Goal: Information Seeking & Learning: Learn about a topic

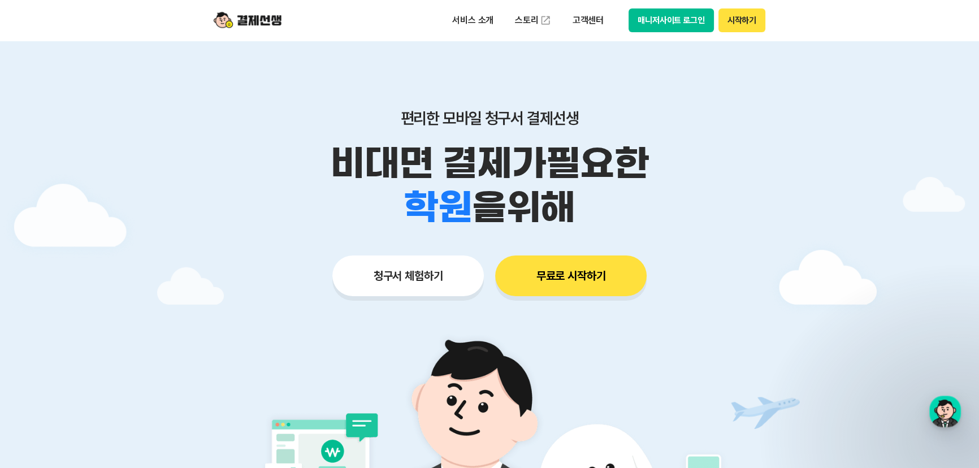
click at [664, 18] on button "매니저사이트 로그인" at bounding box center [671, 20] width 85 height 24
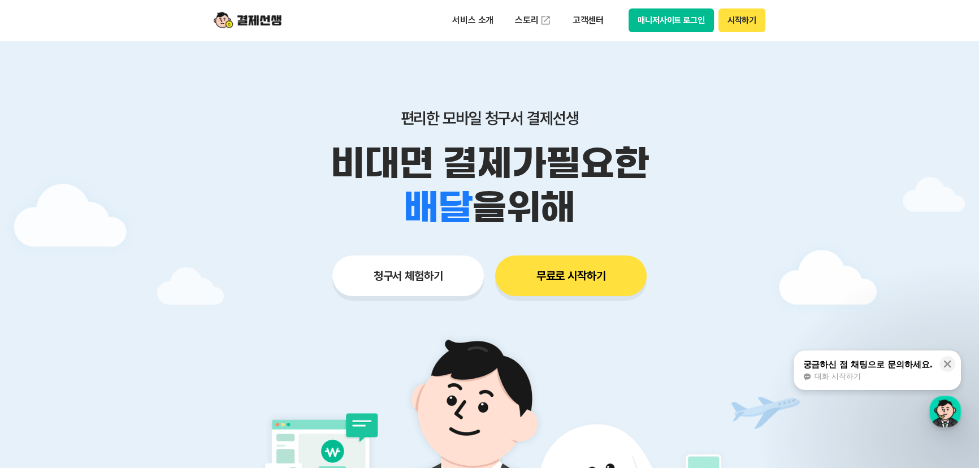
click at [265, 166] on p "비대면 결제가 필요한" at bounding box center [489, 163] width 579 height 44
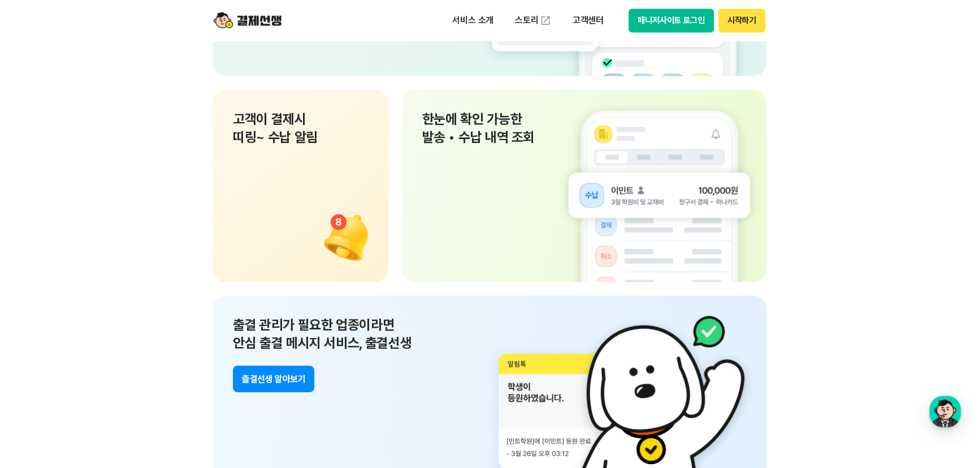
scroll to position [10174, 0]
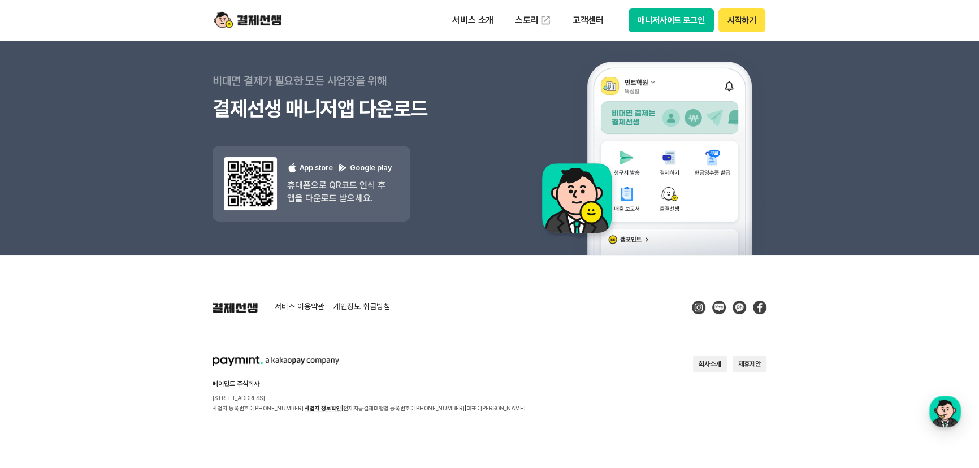
drag, startPoint x: 221, startPoint y: 446, endPoint x: 239, endPoint y: 441, distance: 18.8
click at [223, 449] on footer "서비스 이용약관 개인정보 취급방침 페이민트 주식회사 서울시 성동구 상원1길 26 서울숲A타워 409호 사업자 등록번호 : 220-88-7547…" at bounding box center [489, 363] width 979 height 214
drag, startPoint x: 254, startPoint y: 408, endPoint x: 409, endPoint y: 421, distance: 156.0
click at [406, 417] on footer "서비스 이용약관 개인정보 취급방침 페이민트 주식회사 서울시 성동구 상원1길 26 서울숲A타워 409호 사업자 등록번호 : 220-88-7547…" at bounding box center [489, 363] width 979 height 214
click at [410, 423] on footer "서비스 이용약관 개인정보 취급방침 페이민트 주식회사 서울시 성동구 상원1길 26 서울숲A타워 409호 사업자 등록번호 : 220-88-7547…" at bounding box center [489, 363] width 979 height 214
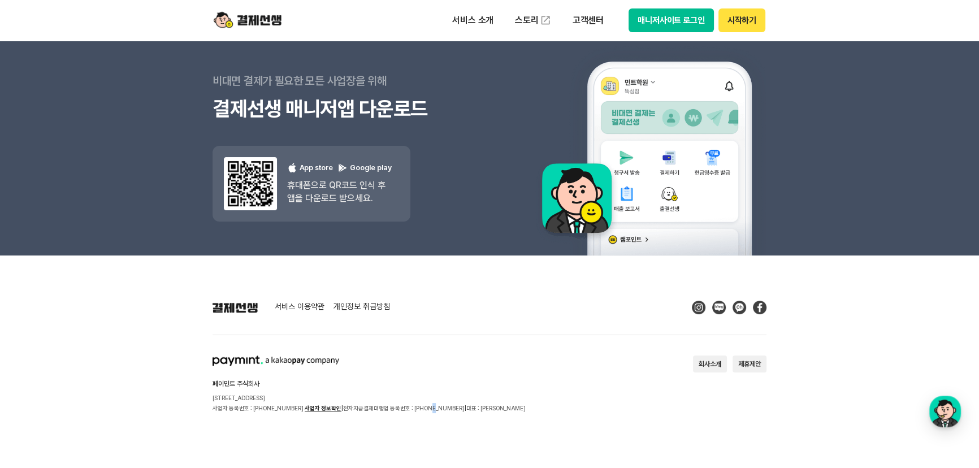
click at [416, 430] on footer "서비스 이용약관 개인정보 취급방침 페이민트 주식회사 서울시 성동구 상원1길 26 서울숲A타워 409호 사업자 등록번호 : 220-88-7547…" at bounding box center [489, 363] width 979 height 214
click at [407, 376] on div "페이민트 주식회사 서울시 성동구 상원1길 26 서울숲A타워 409호 사업자 등록번호 : 220-88-75476 사업자 정보확인 | 전자지급결제…" at bounding box center [369, 385] width 313 height 58
click at [520, 341] on div "서비스 이용약관 개인정보 취급방침 페이민트 주식회사 서울시 성동구 상원1길 26 서울숲A타워 409호 사업자 등록번호 : 220-88-7547…" at bounding box center [490, 357] width 554 height 112
click at [631, 396] on section "페이민트 주식회사 서울시 성동구 상원1길 26 서울숲A타워 409호 사업자 등록번호 : 220-88-75476 사업자 정보확인 | 전자지급결제…" at bounding box center [490, 385] width 554 height 58
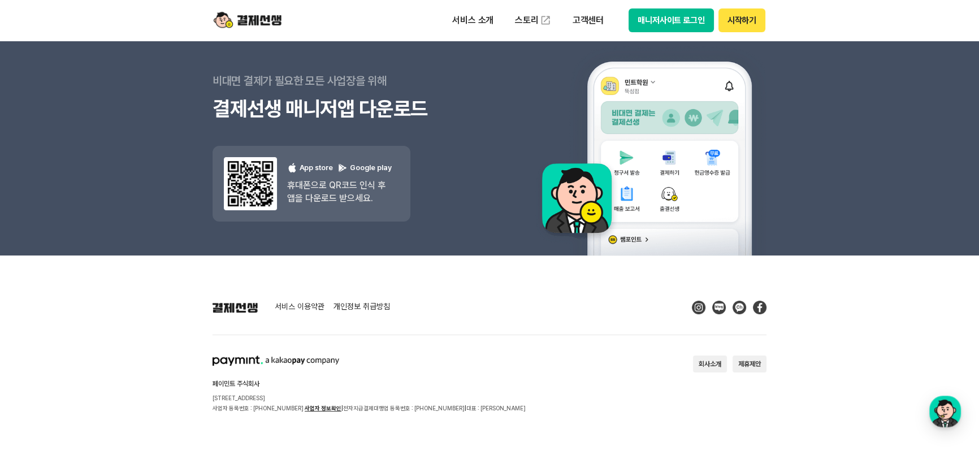
click at [724, 403] on section "페이민트 주식회사 서울시 성동구 상원1길 26 서울숲A타워 409호 사업자 등록번호 : 220-88-75476 사업자 정보확인 | 전자지급결제…" at bounding box center [490, 385] width 554 height 58
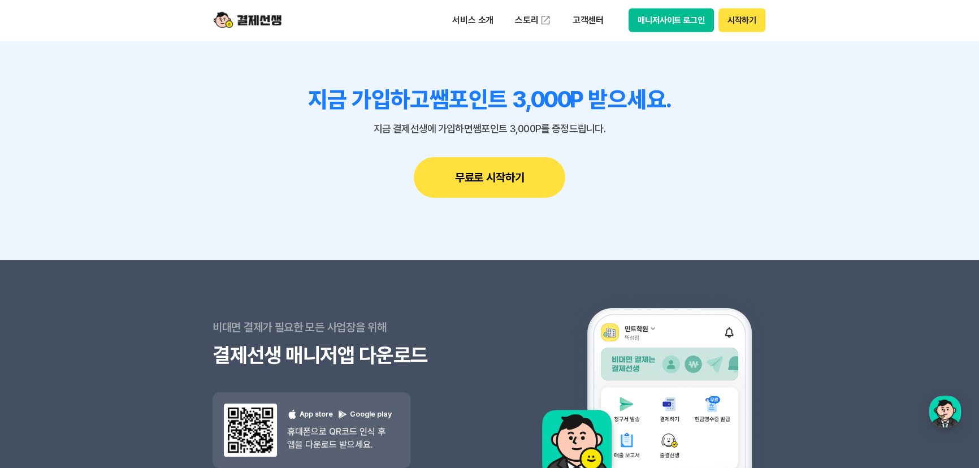
scroll to position [9916, 0]
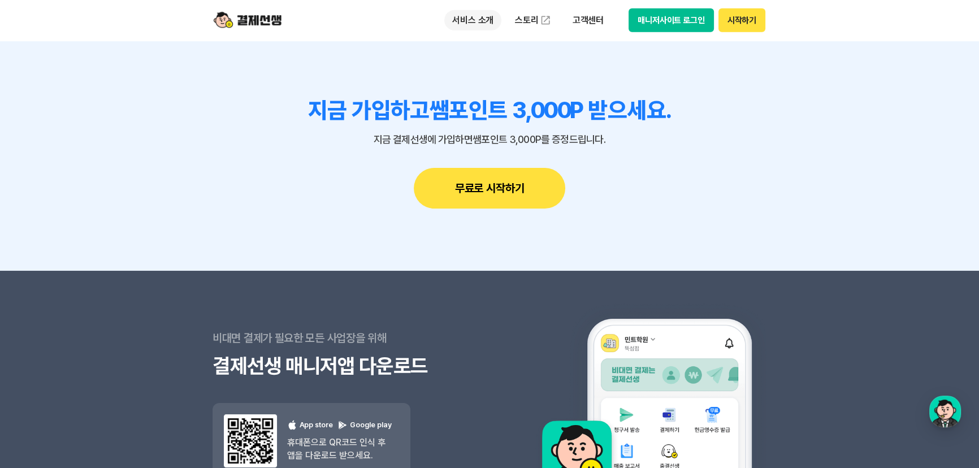
click at [456, 18] on p "서비스 소개" at bounding box center [472, 20] width 57 height 20
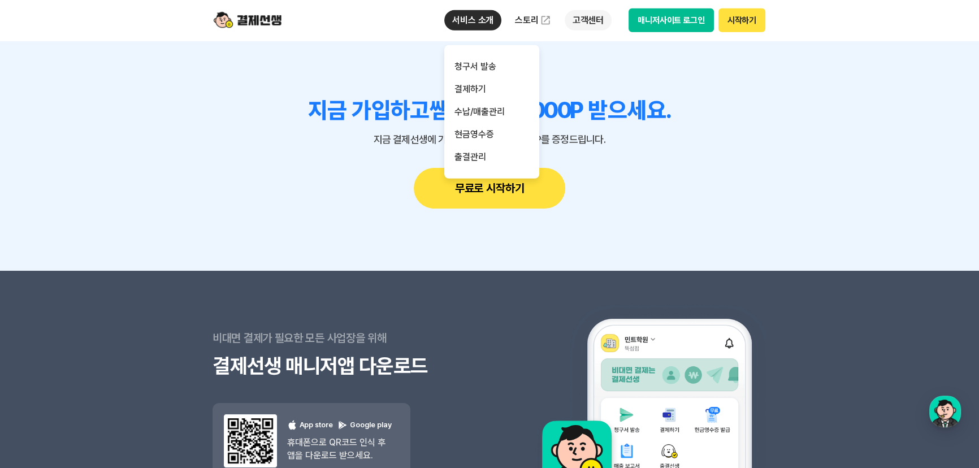
click at [583, 18] on p "고객센터" at bounding box center [588, 20] width 47 height 20
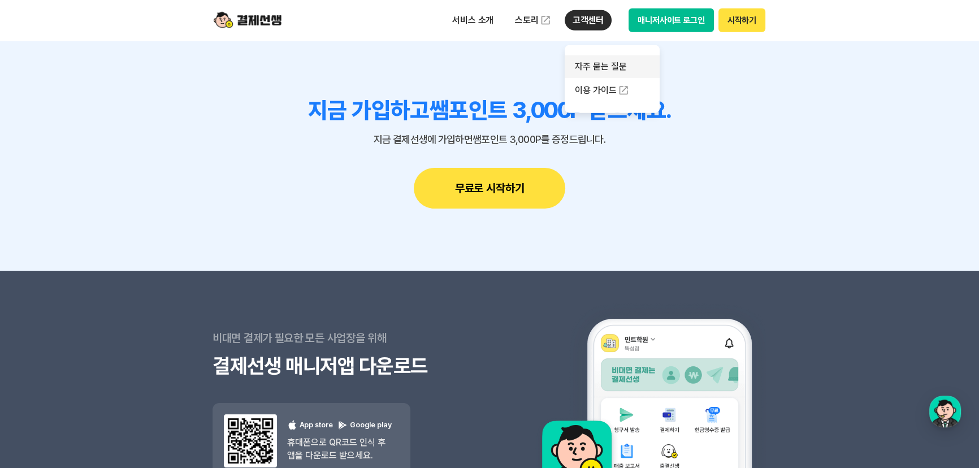
click at [598, 68] on link "자주 묻는 질문" at bounding box center [612, 66] width 95 height 23
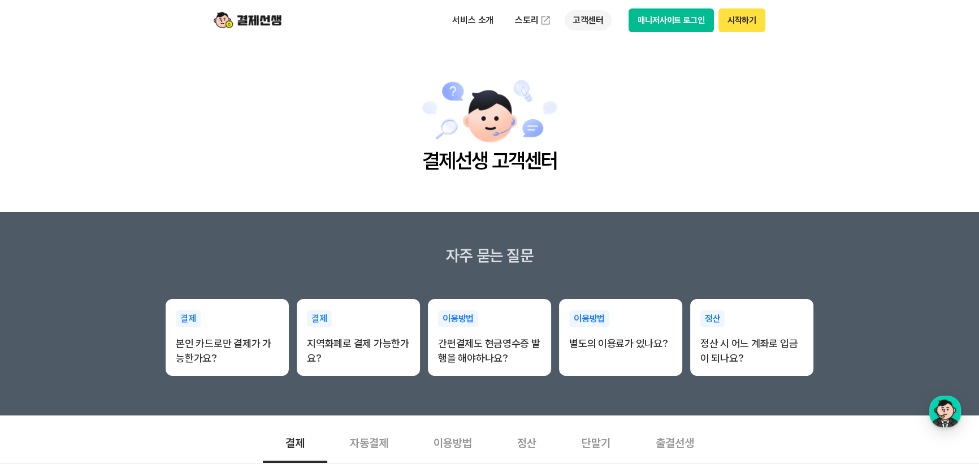
click at [584, 27] on p "고객센터" at bounding box center [588, 20] width 47 height 20
click at [621, 90] on img at bounding box center [623, 90] width 11 height 11
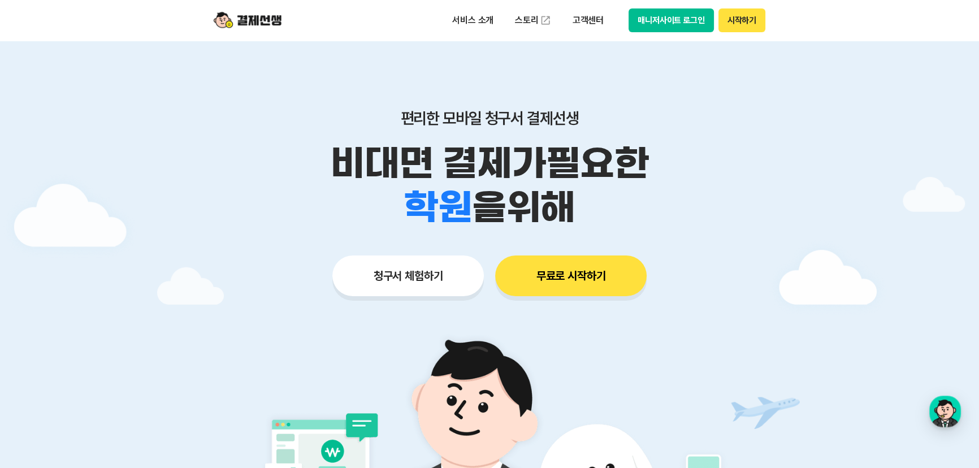
click at [443, 273] on button "청구서 체험하기" at bounding box center [408, 276] width 152 height 41
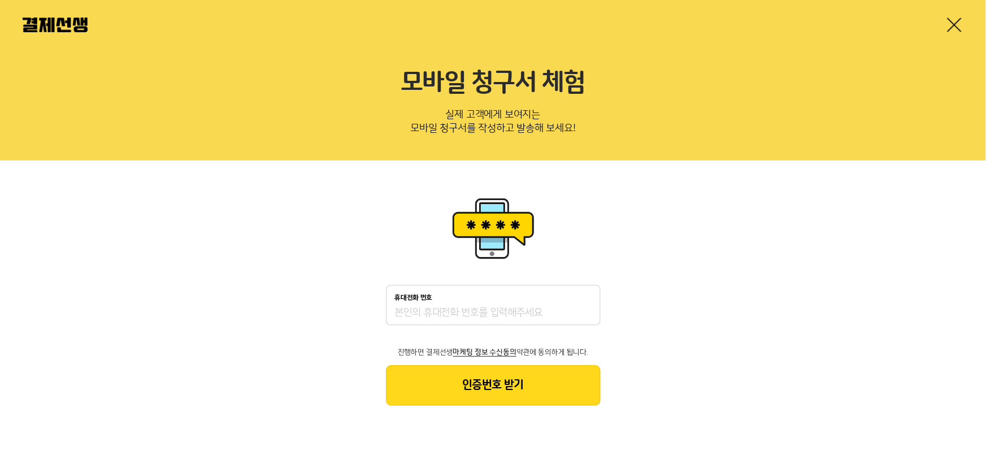
drag, startPoint x: 207, startPoint y: 187, endPoint x: 204, endPoint y: 181, distance: 6.4
click at [204, 181] on div "휴대전화 번호 진행하면 결제선생 마케팅 정보 수신동의 약관에 동의하게 됩니다. 인증번호 받기" at bounding box center [493, 300] width 986 height 279
click at [79, 28] on img at bounding box center [55, 25] width 65 height 15
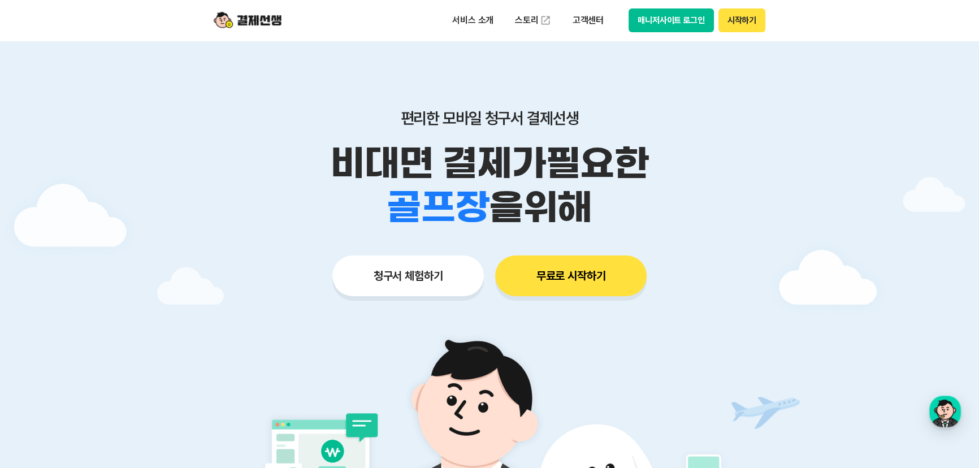
click at [667, 12] on button "매니저사이트 로그인" at bounding box center [671, 20] width 85 height 24
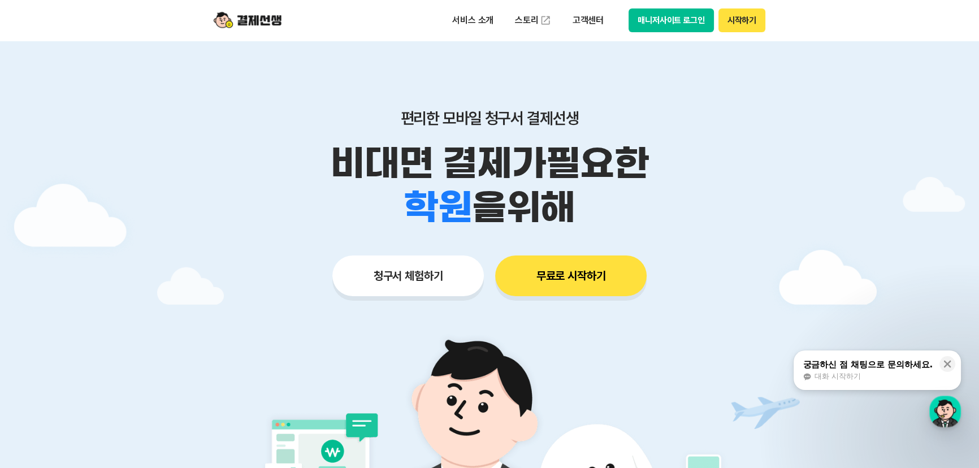
drag, startPoint x: 0, startPoint y: 0, endPoint x: 683, endPoint y: 21, distance: 683.2
click at [683, 21] on button "매니저사이트 로그인" at bounding box center [671, 20] width 85 height 24
click at [895, 387] on button "궁금하신 점 채팅으로 문의하세요. 대화 시작하기" at bounding box center [877, 370] width 167 height 40
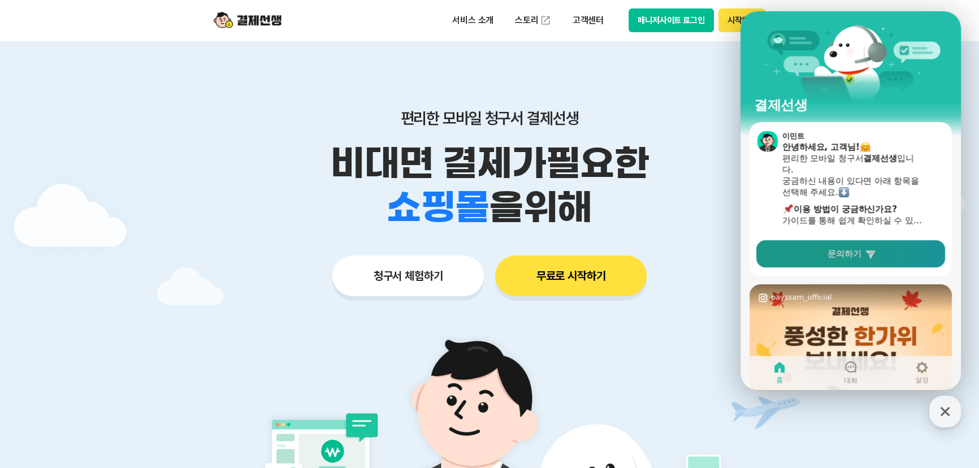
click at [842, 254] on span "문의하기" at bounding box center [845, 253] width 34 height 11
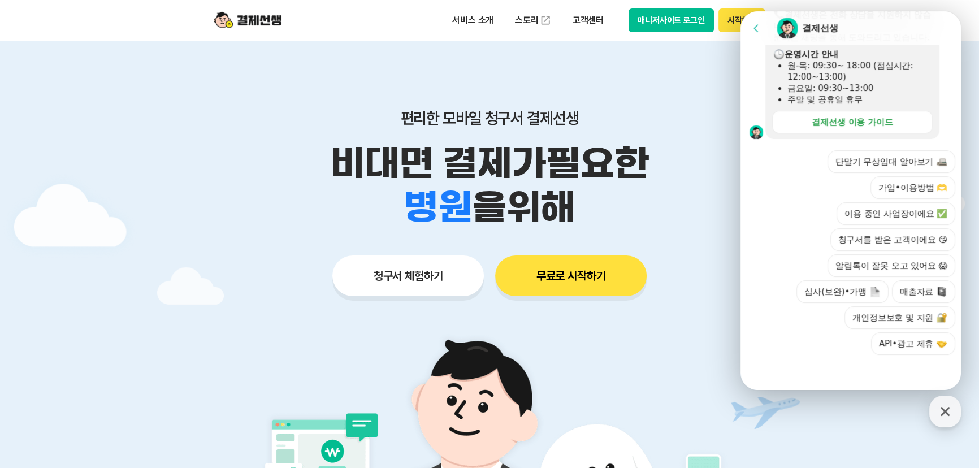
scroll to position [345, 0]
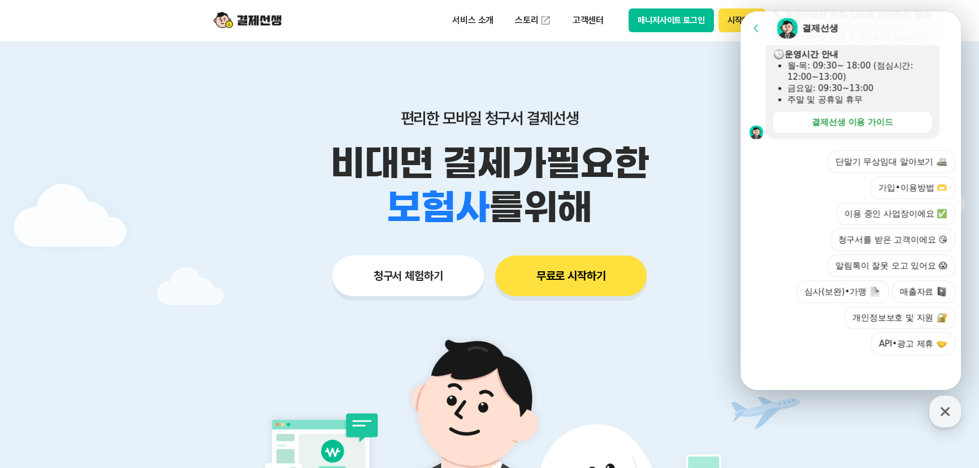
click at [886, 371] on div at bounding box center [853, 370] width 224 height 31
click at [829, 381] on div at bounding box center [853, 370] width 224 height 31
drag, startPoint x: 829, startPoint y: 380, endPoint x: 834, endPoint y: 261, distance: 118.8
click at [828, 379] on div at bounding box center [853, 370] width 224 height 31
click at [854, 126] on div "결제선생 이용 가이드" at bounding box center [852, 121] width 81 height 11
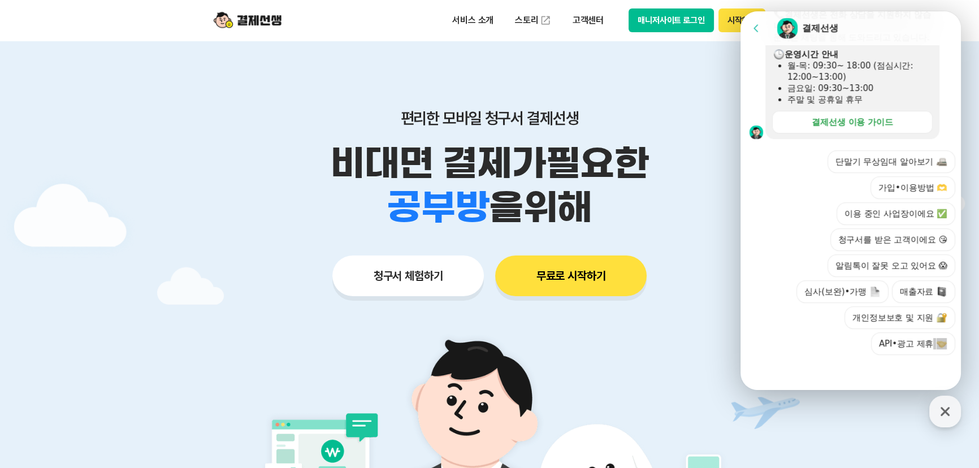
click at [678, 21] on button "매니저사이트 로그인" at bounding box center [671, 20] width 85 height 24
